Goal: Transaction & Acquisition: Subscribe to service/newsletter

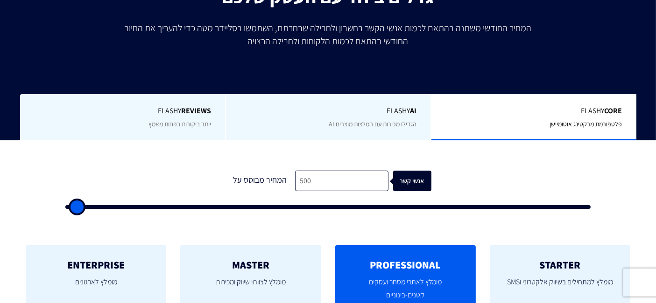
scroll to position [182, 0]
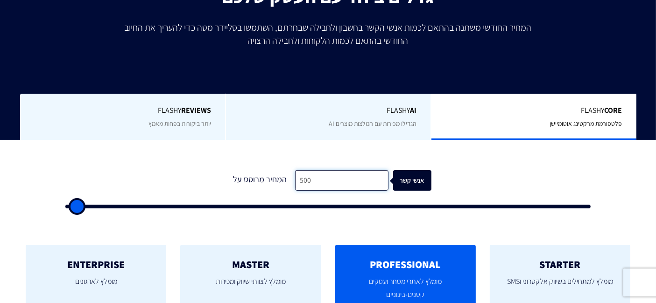
click at [349, 182] on input "500" at bounding box center [341, 180] width 93 height 21
type input "5"
type input "500"
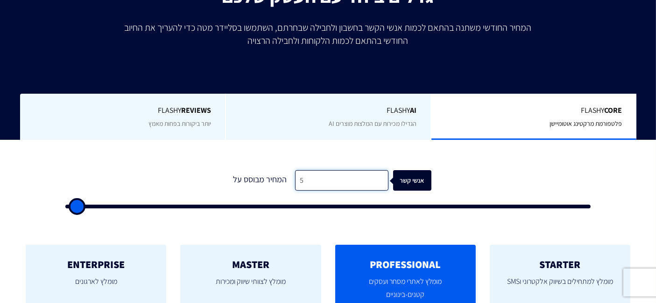
type input "59"
type input "500"
type input "590"
type input "500"
type input "59"
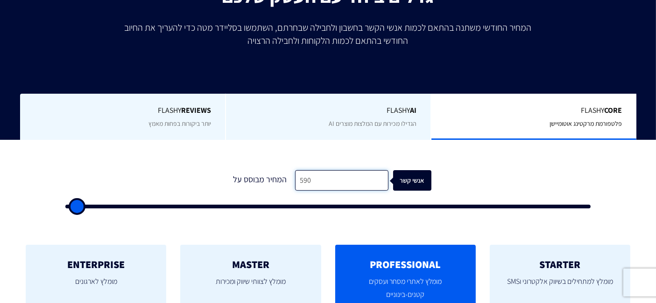
type input "500"
type input "5"
type input "500"
type input "50"
type input "500"
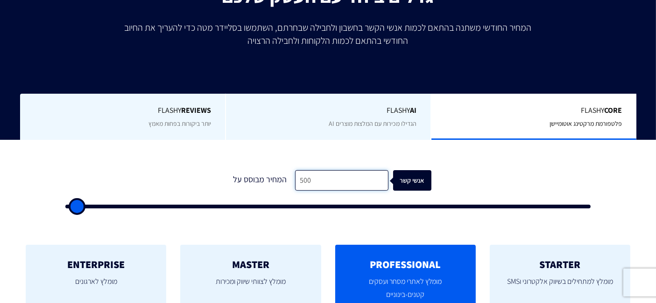
type input "5,000"
type input "5000"
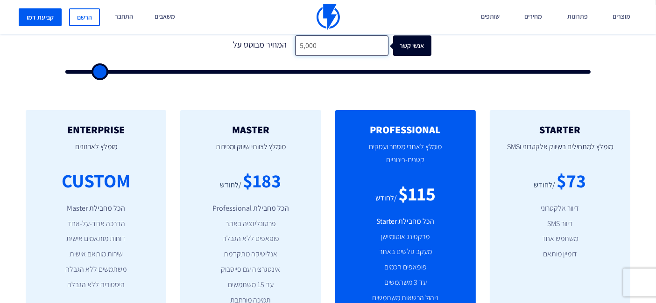
scroll to position [313, 0]
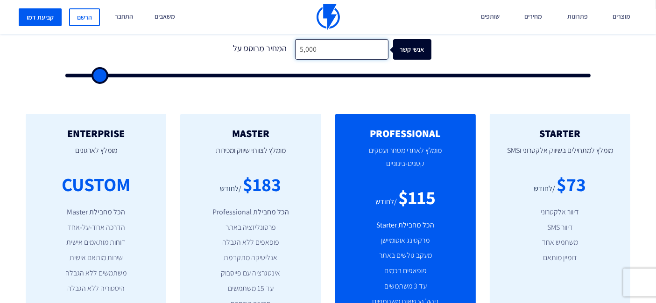
click at [315, 47] on input "5,000" at bounding box center [341, 49] width 93 height 21
type input "4"
type input "500"
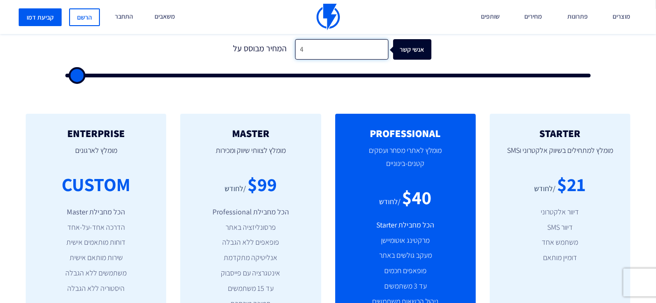
type input "44"
type input "500"
type input "446"
type input "500"
type input "4,465"
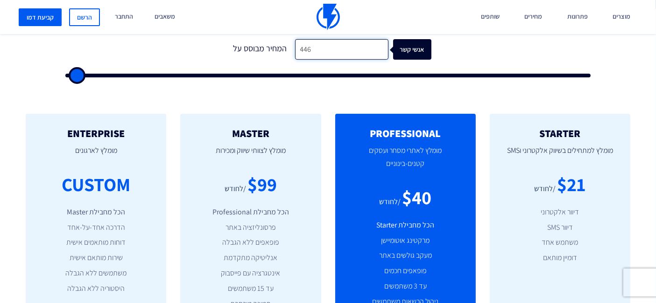
type input "4500"
click at [322, 51] on input "4,465" at bounding box center [341, 49] width 93 height 21
type input "5"
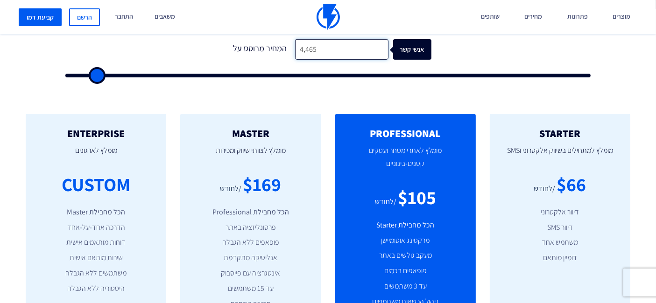
type input "500"
type input "50"
type input "500"
type input "5,000"
type input "5000"
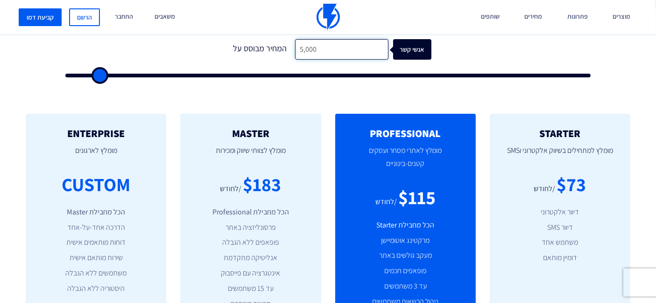
click at [322, 51] on input "5,000" at bounding box center [341, 49] width 93 height 21
type input "4"
type input "500"
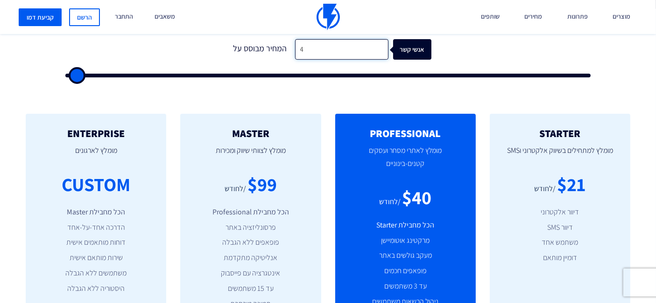
type input "46"
type input "500"
type input "465"
type input "500"
type input "4,655"
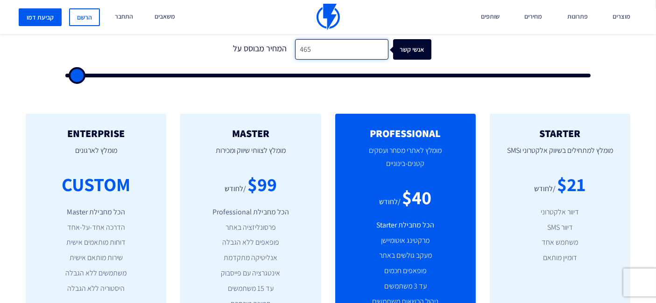
type input "4500"
click at [321, 49] on input "4,655" at bounding box center [341, 49] width 93 height 21
type input "4"
type input "500"
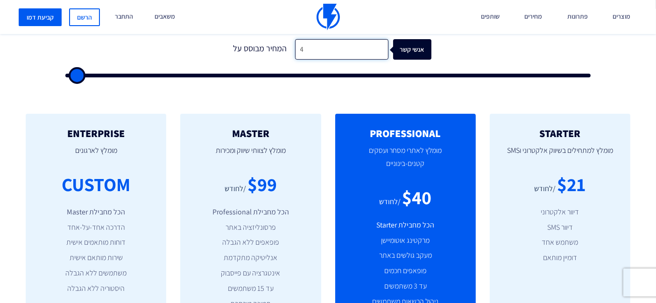
type input "44"
type input "500"
type input "446"
type input "500"
type input "4,465"
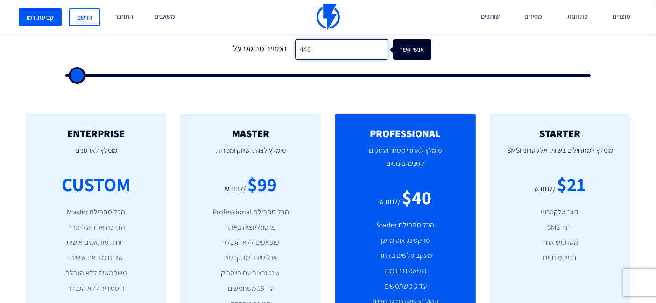
type input "4500"
type input "4,465"
